Goal: Check status: Check status

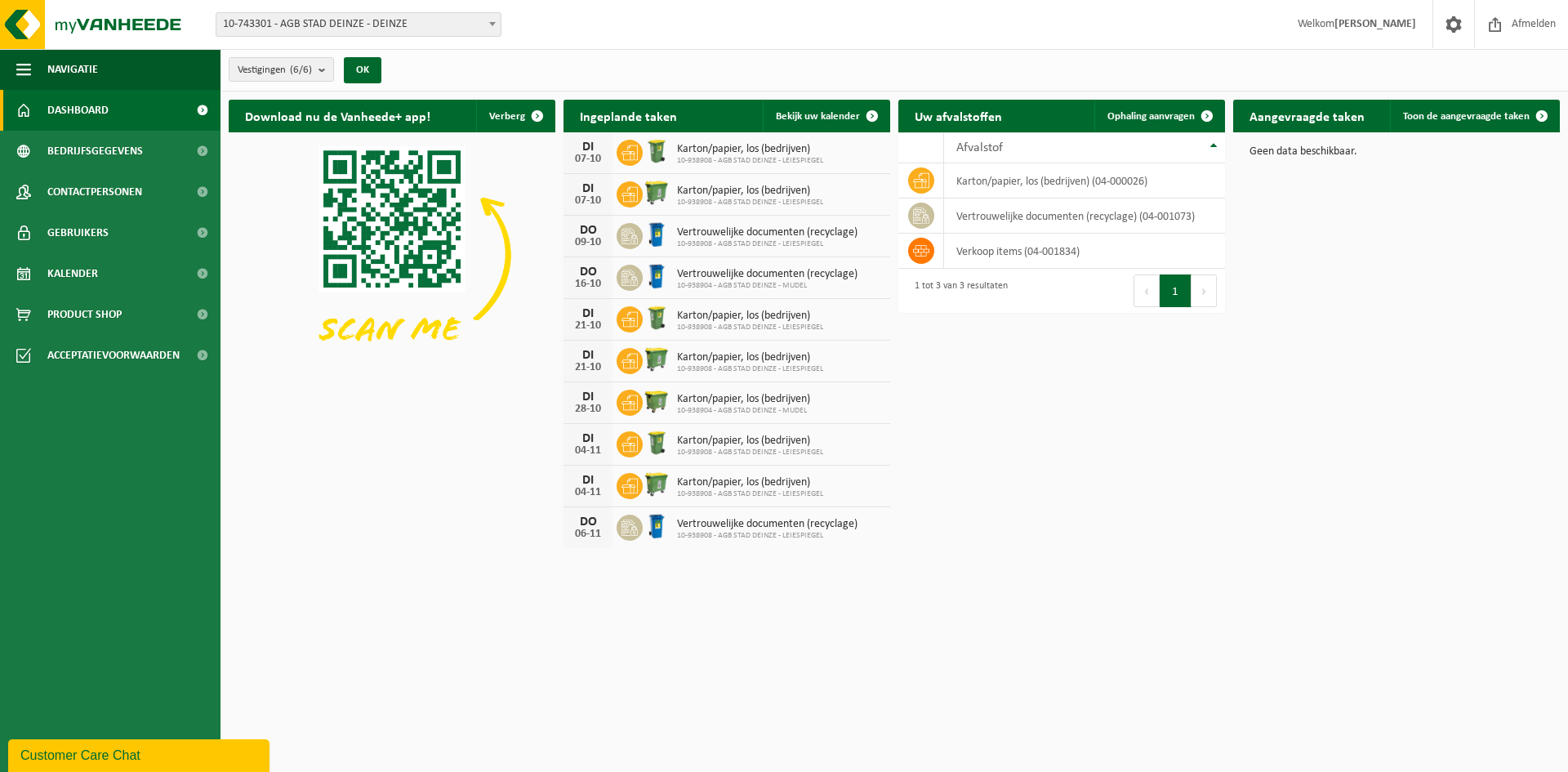
click at [458, 24] on span "10-743301 - AGB STAD DEINZE - DEINZE" at bounding box center [358, 24] width 284 height 23
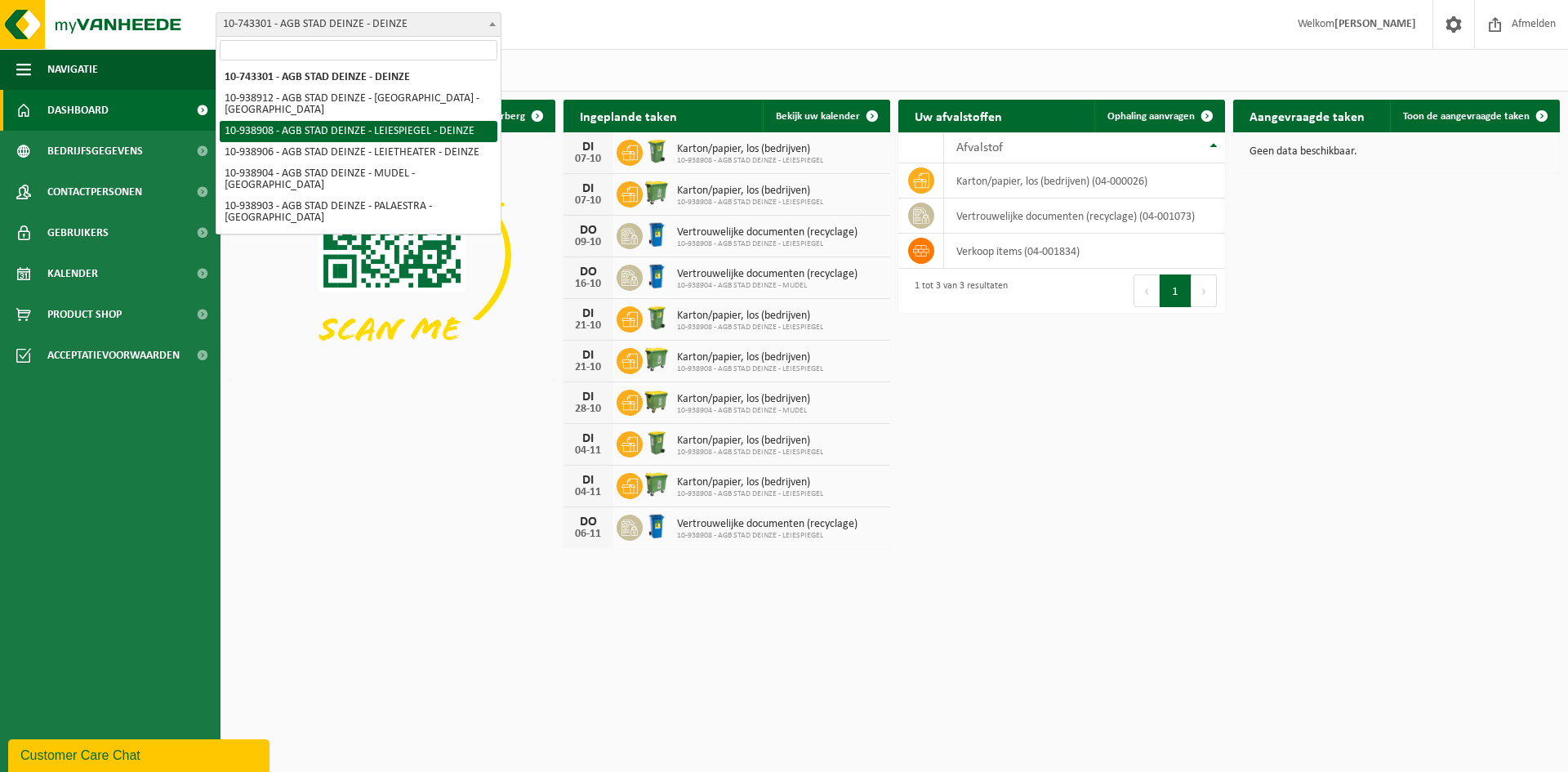
select select "138162"
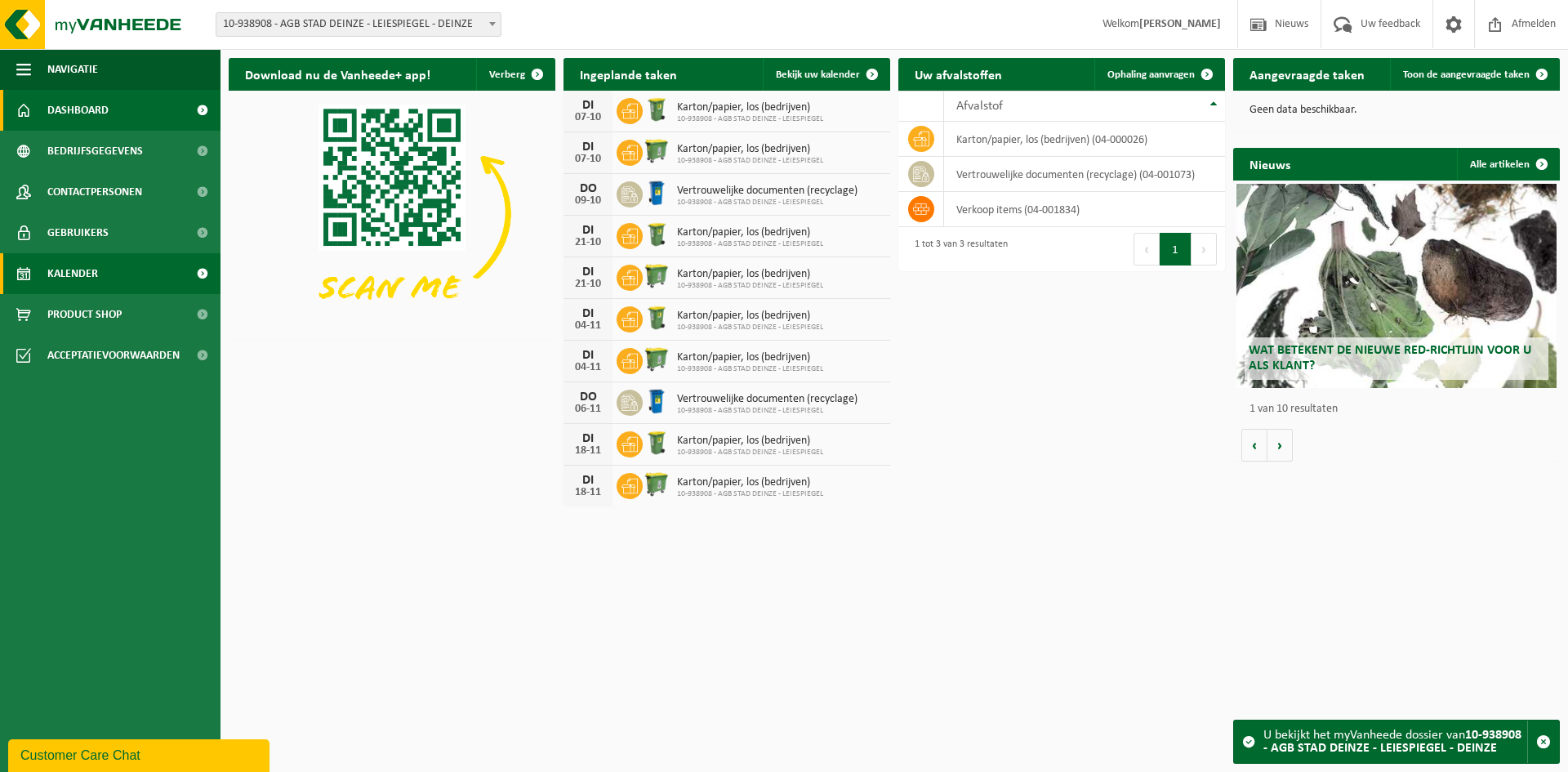
click at [94, 263] on span "Kalender" at bounding box center [72, 274] width 51 height 40
